Goal: Task Accomplishment & Management: Complete application form

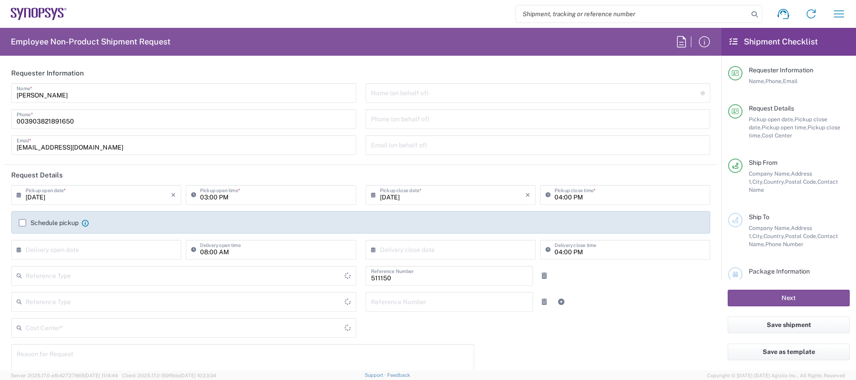
type input "Department"
type input "IT01, SG, MSIP2 R&D 511150"
type input "Delivered at Place"
type input "[GEOGRAPHIC_DATA]"
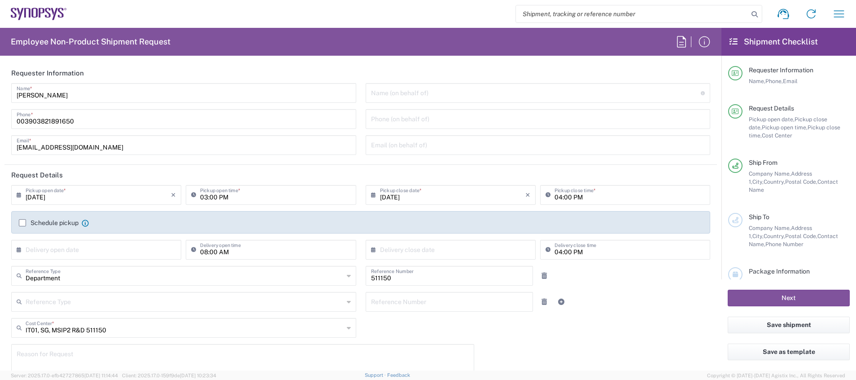
type input "Pavia IT02"
click at [40, 196] on input "[DATE]" at bounding box center [98, 194] width 145 height 16
type input "[DATE]"
